Goal: Check status: Check status

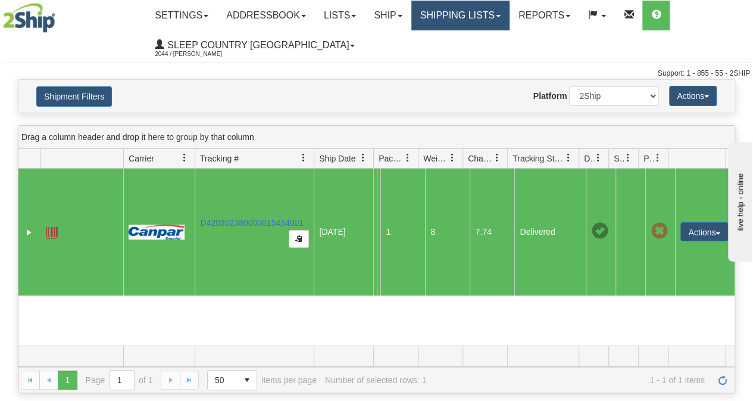
click at [470, 17] on link "Shipping lists" at bounding box center [460, 16] width 98 height 30
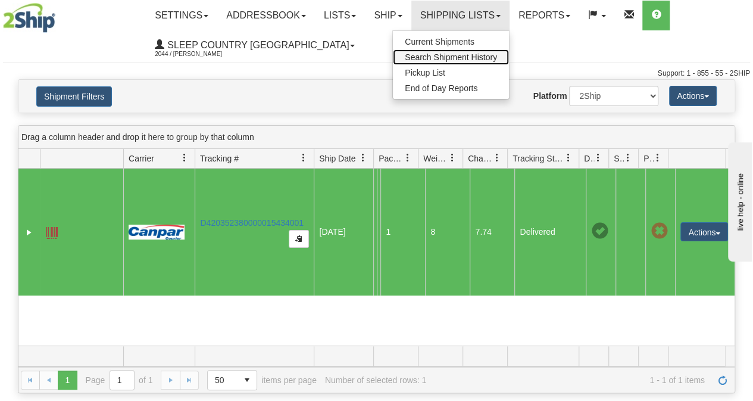
click at [466, 57] on span "Search Shipment History" at bounding box center [451, 57] width 92 height 10
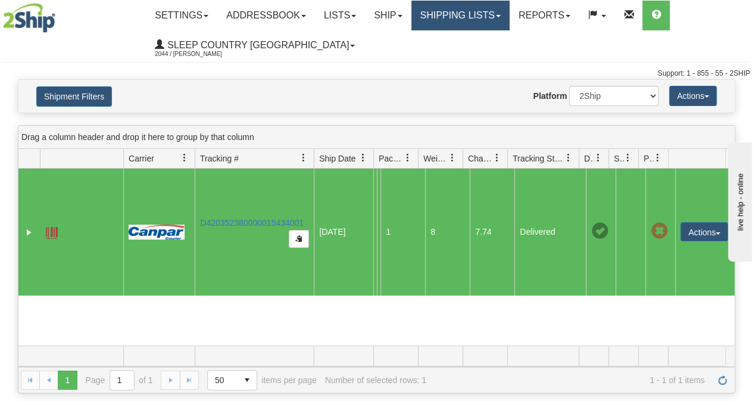
click at [460, 11] on link "Shipping lists" at bounding box center [460, 16] width 98 height 30
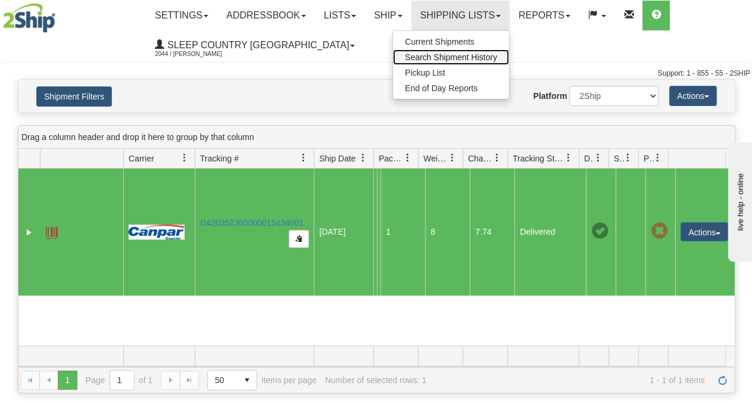
click at [451, 54] on span "Search Shipment History" at bounding box center [451, 57] width 92 height 10
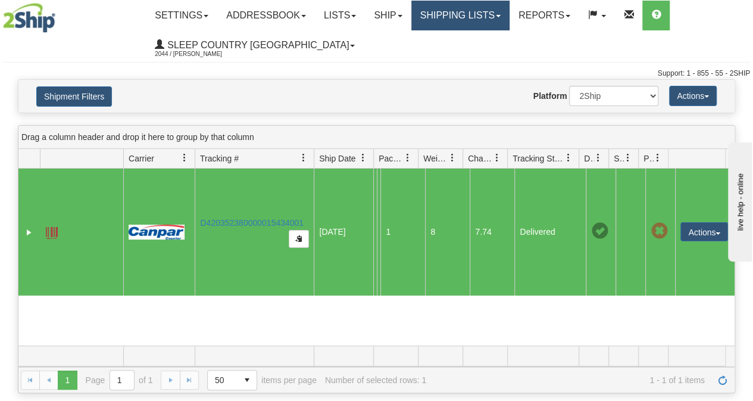
click at [454, 18] on link "Shipping lists" at bounding box center [460, 16] width 98 height 30
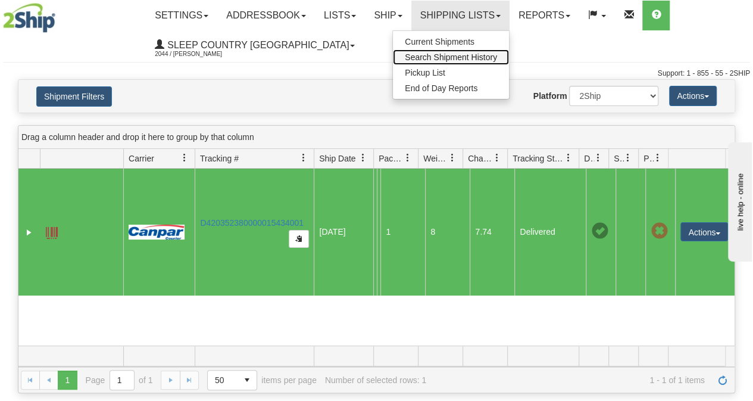
click at [427, 57] on span "Search Shipment History" at bounding box center [451, 57] width 92 height 10
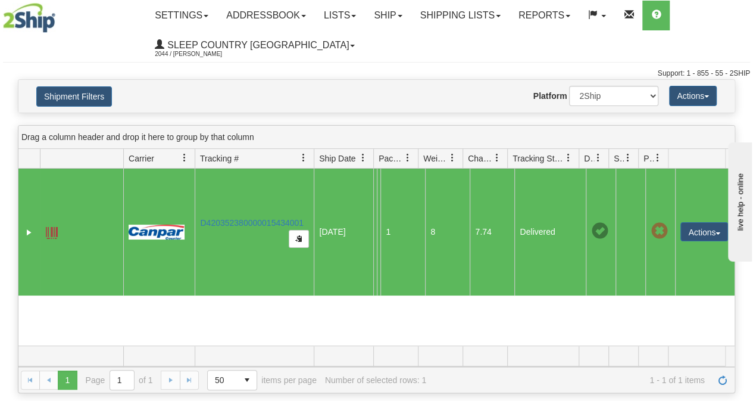
click at [113, 47] on div "Toggle navigation Settings Shipping Preferences Fields Preferences New" at bounding box center [376, 39] width 753 height 79
click at [283, 192] on td "D420352380000015434001" at bounding box center [254, 231] width 119 height 127
click at [282, 192] on td "D420352380000015434001" at bounding box center [254, 231] width 119 height 127
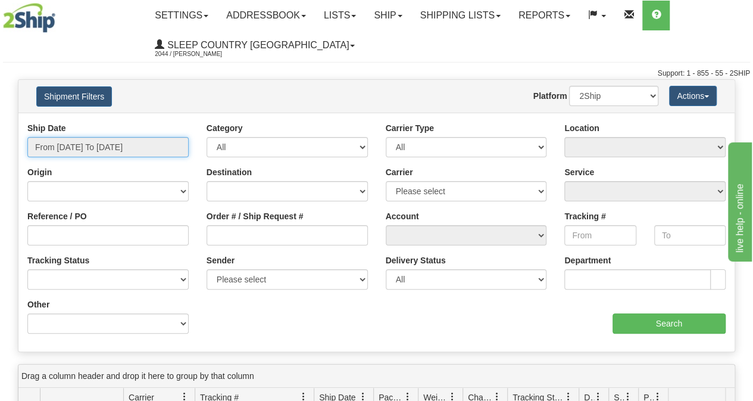
click at [120, 147] on input "From [DATE] To [DATE]" at bounding box center [107, 147] width 161 height 20
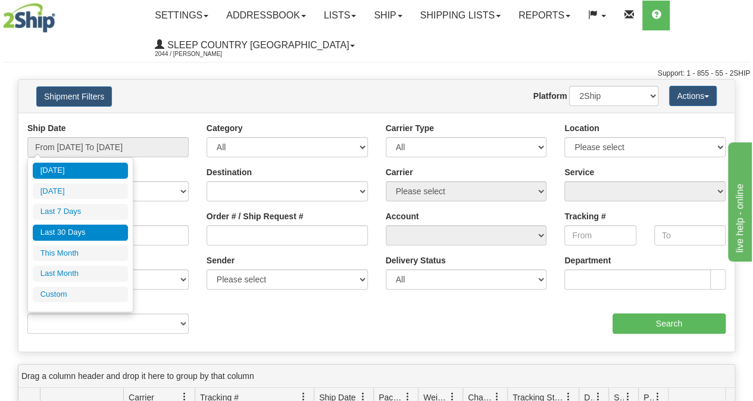
click at [72, 228] on li "Last 30 Days" at bounding box center [80, 232] width 95 height 16
type input "From [DATE] To [DATE]"
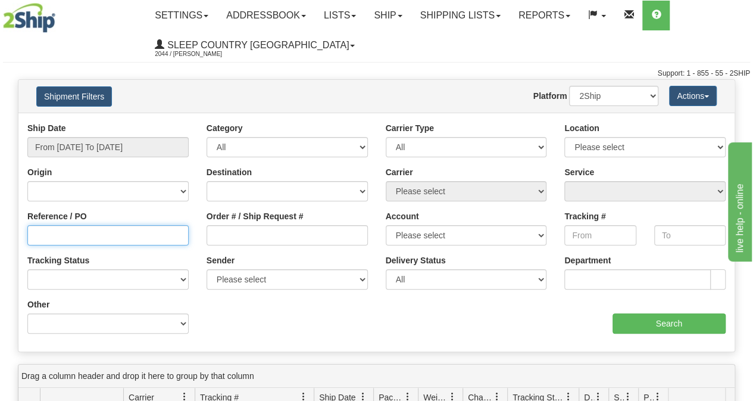
click at [58, 235] on input "Reference / PO" at bounding box center [107, 235] width 161 height 20
paste input "9000I140424"
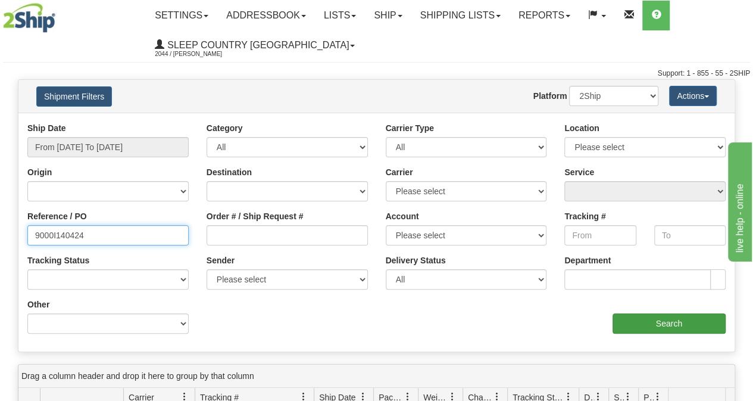
type input "9000I140424"
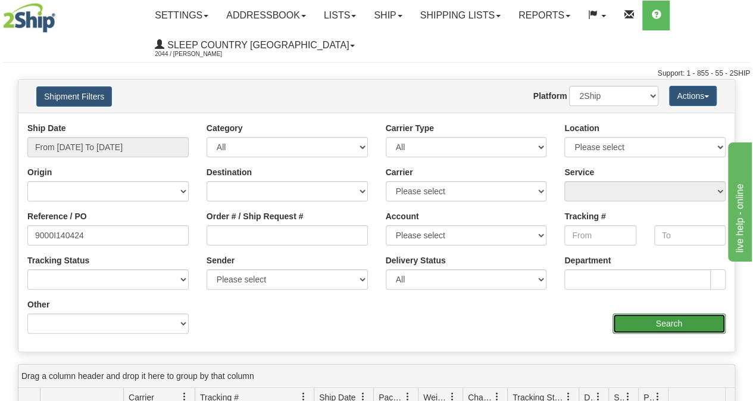
click at [670, 327] on input "Search" at bounding box center [670, 323] width 114 height 20
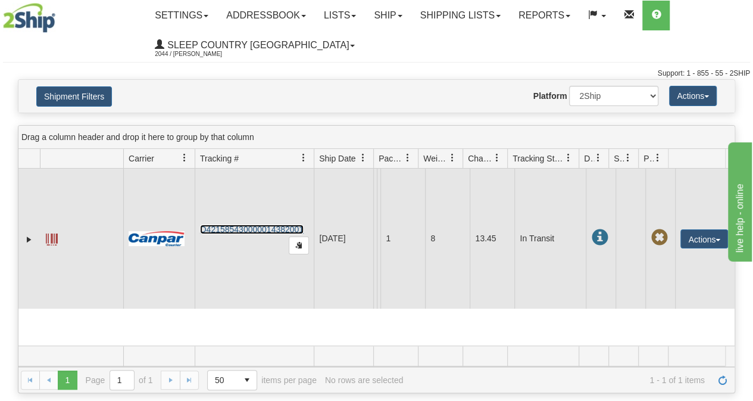
click at [264, 225] on link "D421585430000014382001" at bounding box center [252, 229] width 104 height 10
click at [55, 235] on span at bounding box center [52, 239] width 12 height 12
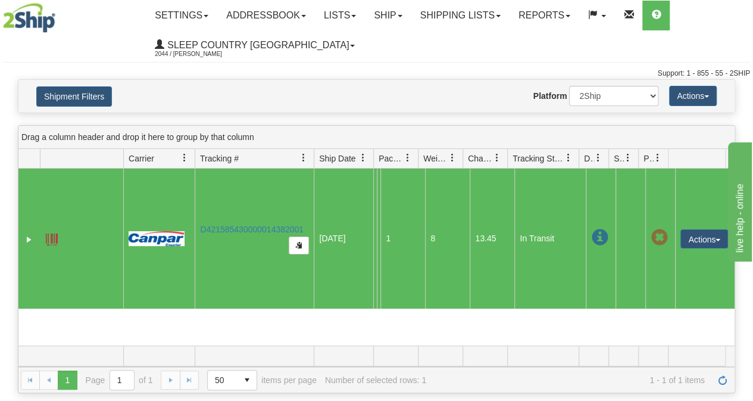
click at [382, 51] on ul "Settings Shipping Preferences Fields Preferences New Addressbook Recipients Sen…" at bounding box center [448, 31] width 604 height 60
